Goal: Task Accomplishment & Management: Use online tool/utility

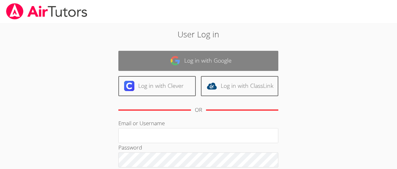
click at [214, 57] on link "Log in with Google" at bounding box center [198, 61] width 160 height 20
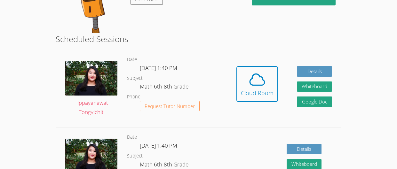
scroll to position [96, 0]
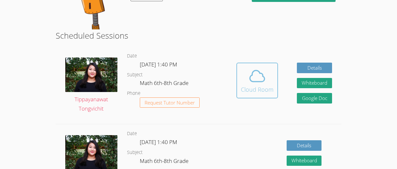
click at [257, 75] on icon at bounding box center [257, 76] width 18 height 18
click at [253, 69] on icon at bounding box center [257, 76] width 18 height 18
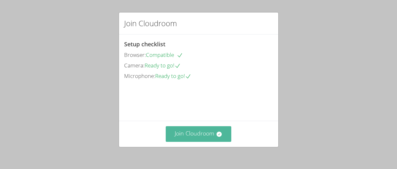
click at [190, 129] on button "Join Cloudroom" at bounding box center [199, 134] width 66 height 16
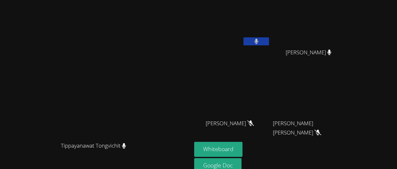
click at [269, 46] on div at bounding box center [256, 42] width 26 height 10
click at [258, 42] on icon at bounding box center [256, 41] width 4 height 5
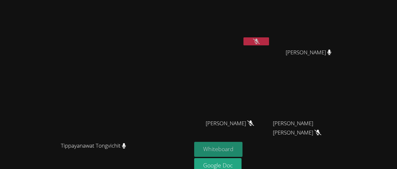
click at [242, 148] on button "Whiteboard" at bounding box center [218, 149] width 48 height 15
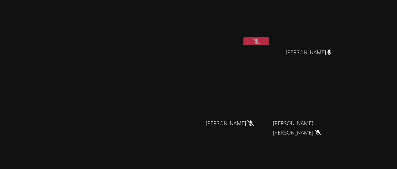
click at [270, 54] on div "Jonteon Gonzales" at bounding box center [232, 37] width 76 height 68
click at [270, 25] on video at bounding box center [232, 24] width 76 height 43
